Goal: Find specific page/section: Find specific page/section

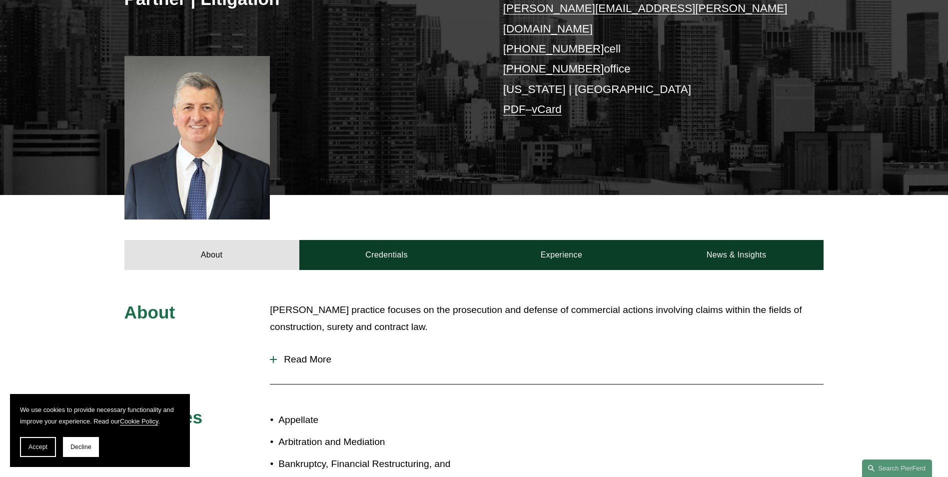
scroll to position [250, 0]
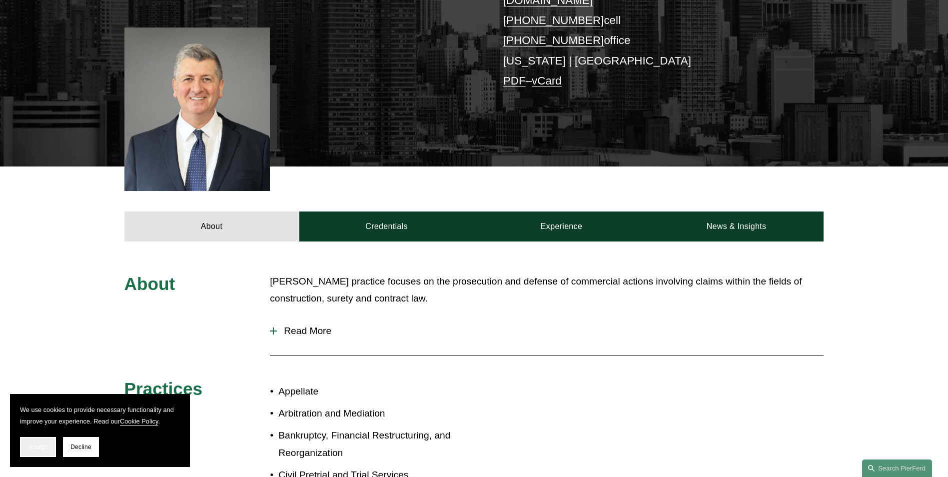
click at [33, 444] on span "Accept" at bounding box center [37, 446] width 19 height 7
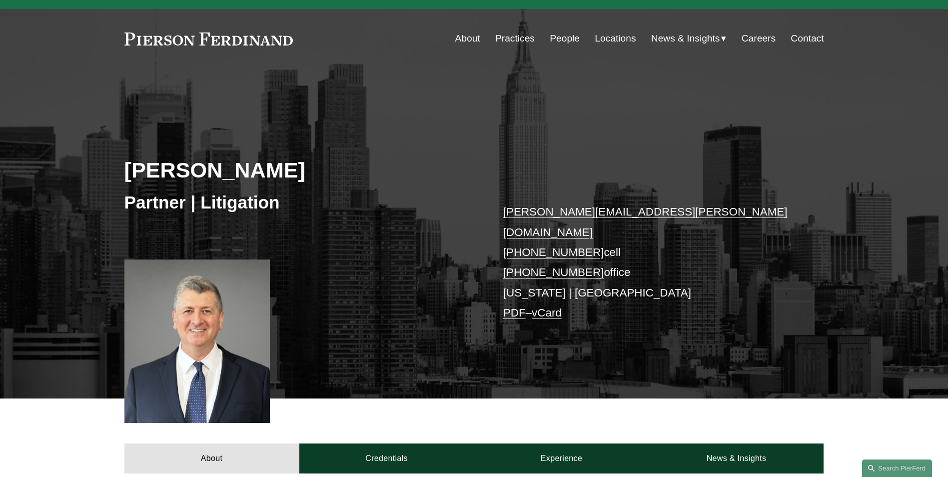
scroll to position [0, 0]
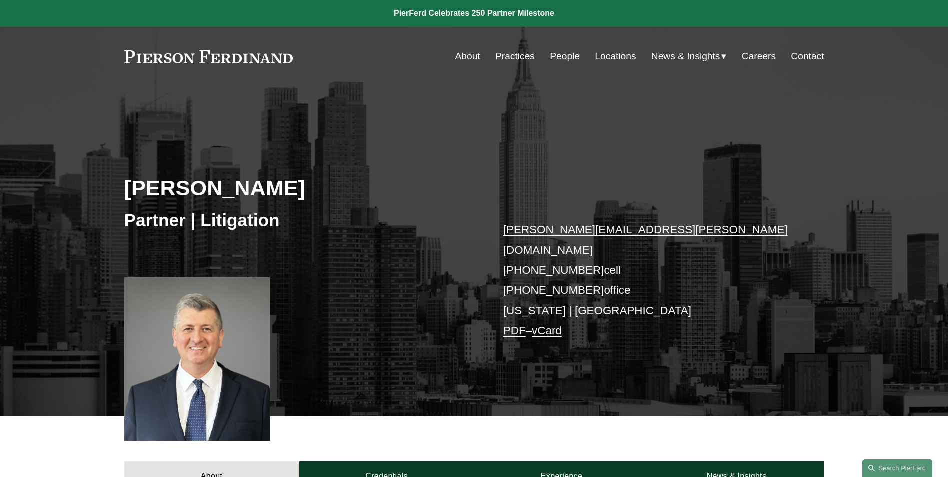
click at [469, 54] on link "About" at bounding box center [467, 56] width 25 height 19
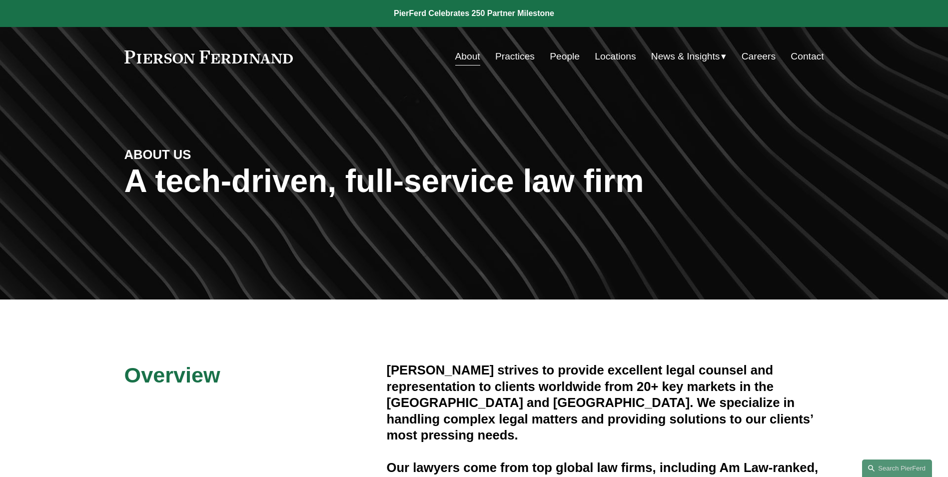
click at [570, 58] on link "People" at bounding box center [565, 56] width 30 height 19
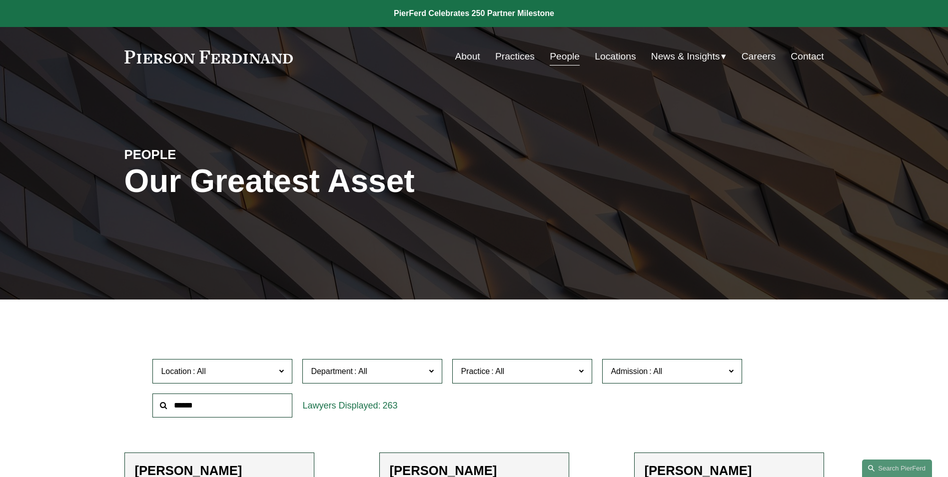
click at [244, 409] on input "text" at bounding box center [222, 405] width 140 height 24
type input "****"
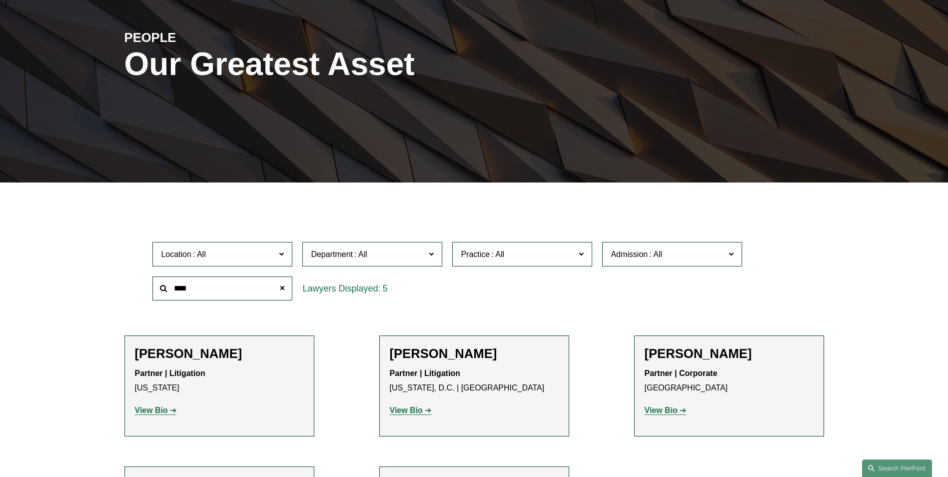
scroll to position [250, 0]
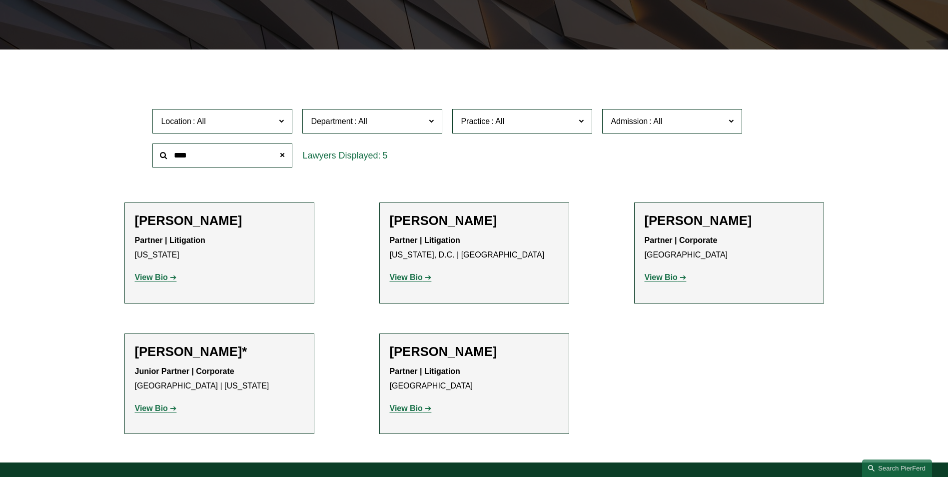
click at [158, 410] on strong "View Bio" at bounding box center [151, 408] width 33 height 8
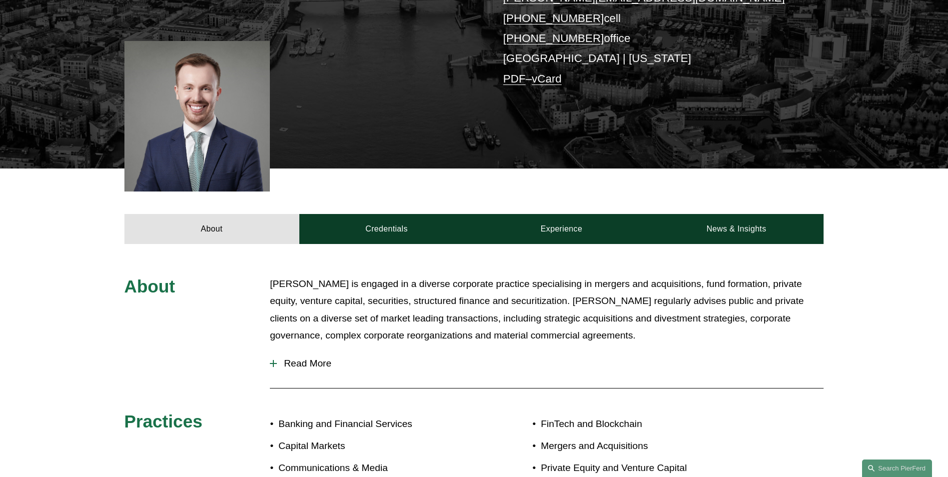
scroll to position [200, 0]
